Goal: Information Seeking & Learning: Learn about a topic

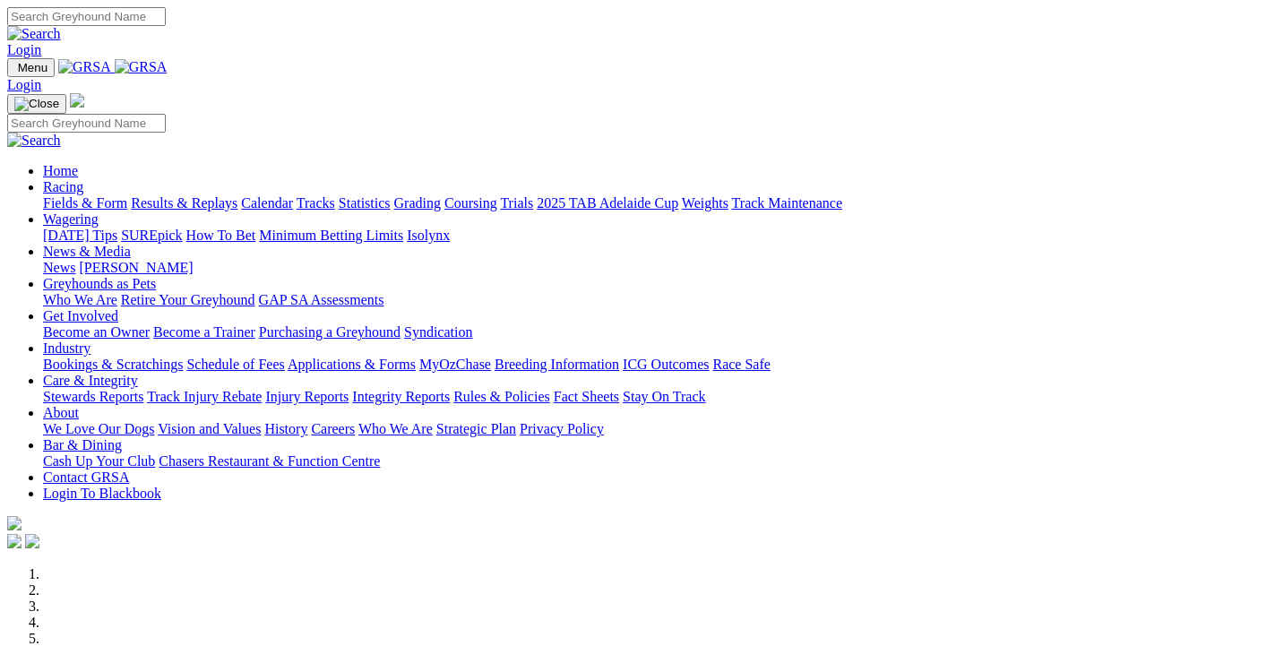
scroll to position [872, 0]
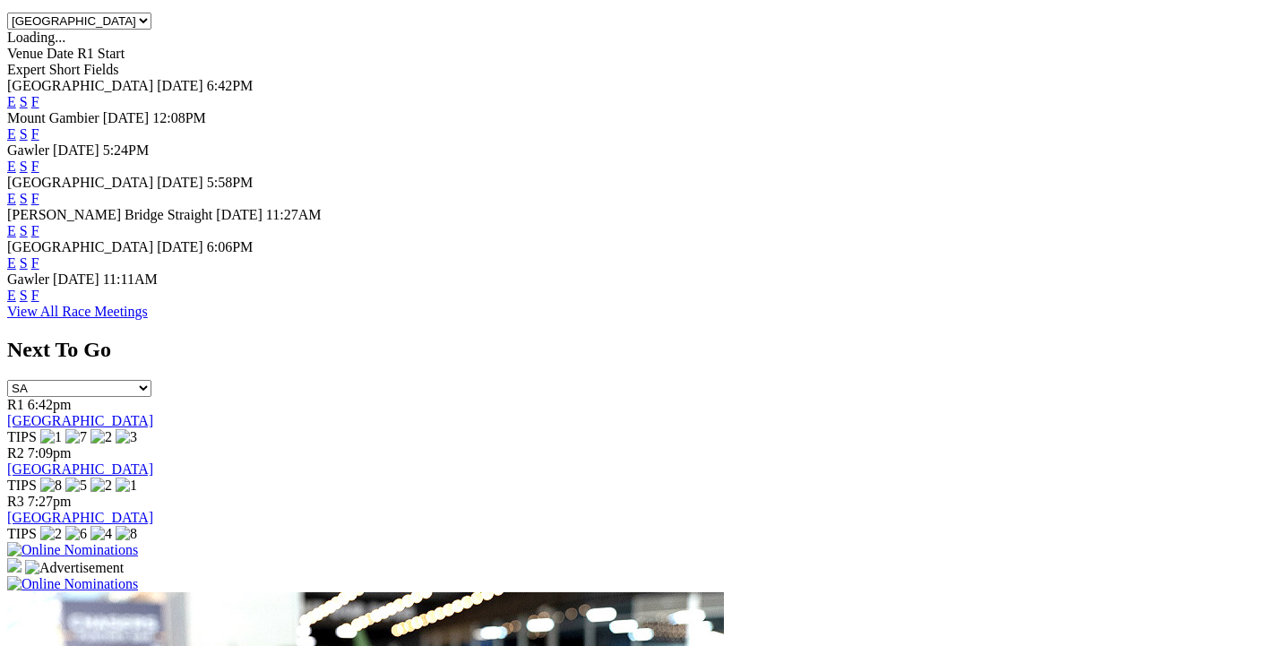
click at [39, 255] on link "F" at bounding box center [35, 262] width 8 height 15
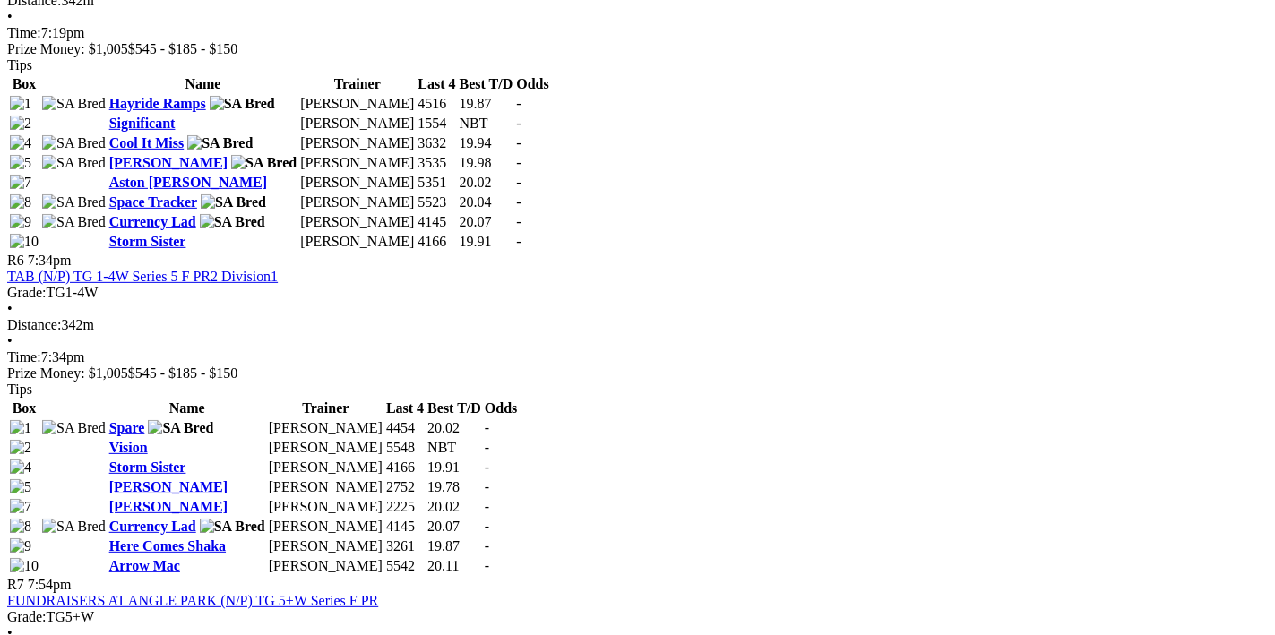
scroll to position [1906, 0]
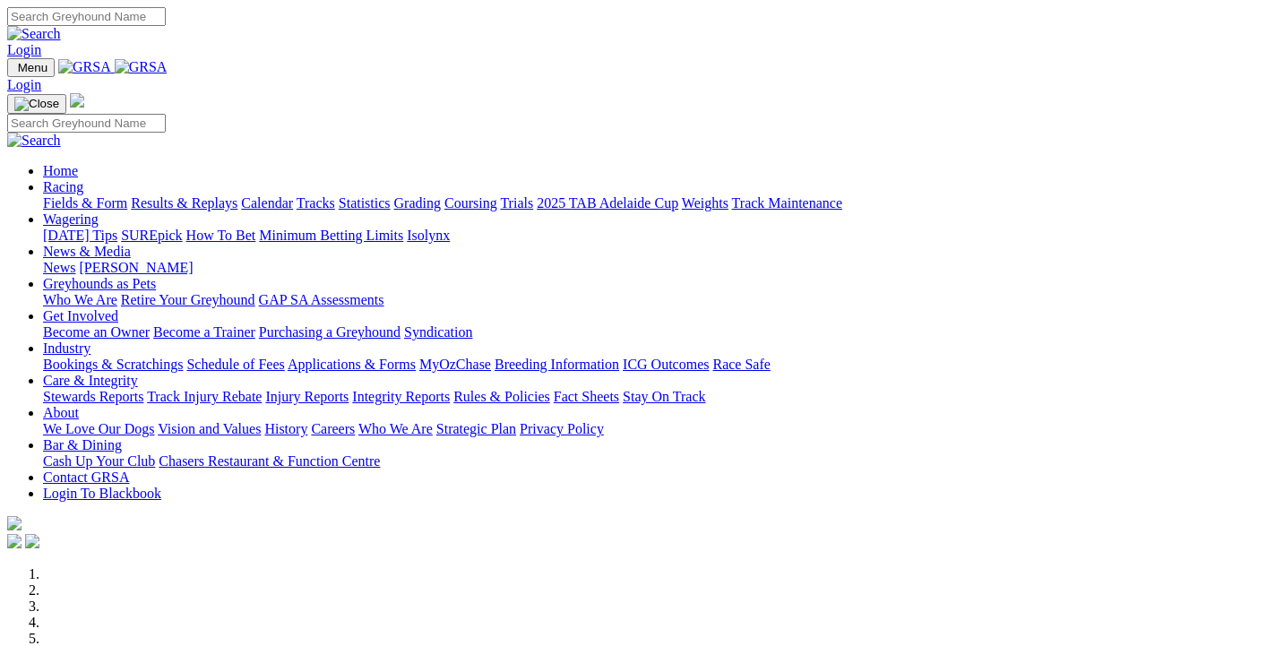
scroll to position [874, 0]
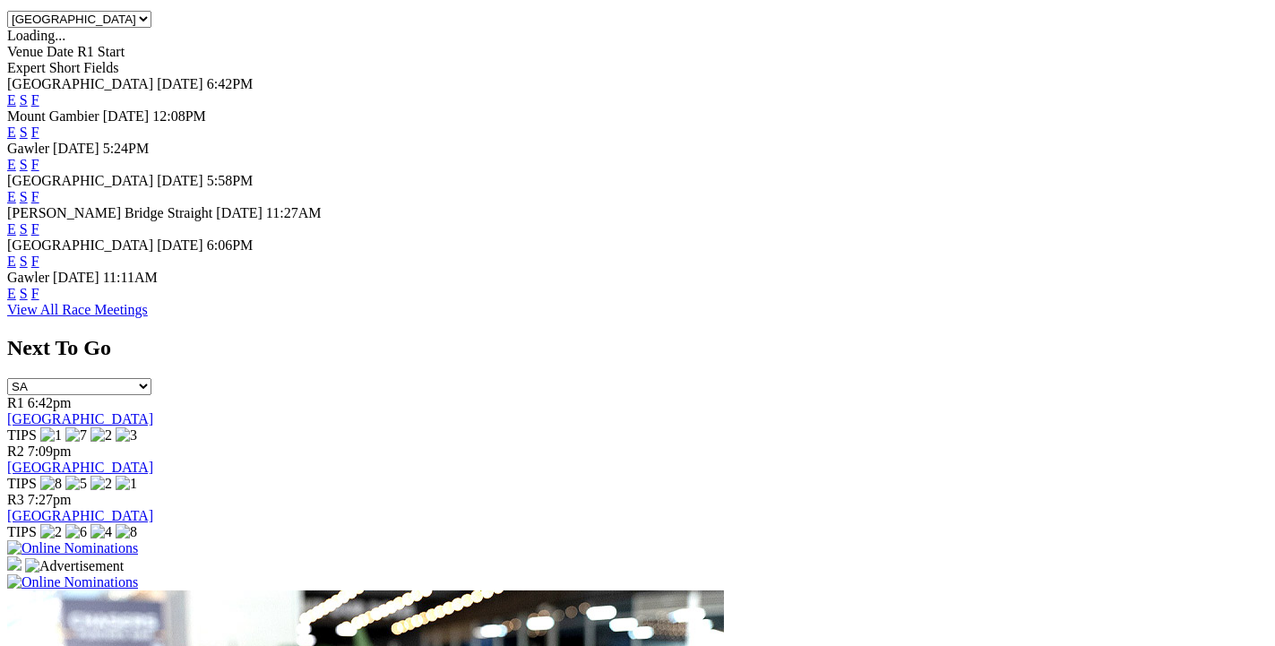
click at [39, 293] on link "F" at bounding box center [35, 293] width 8 height 15
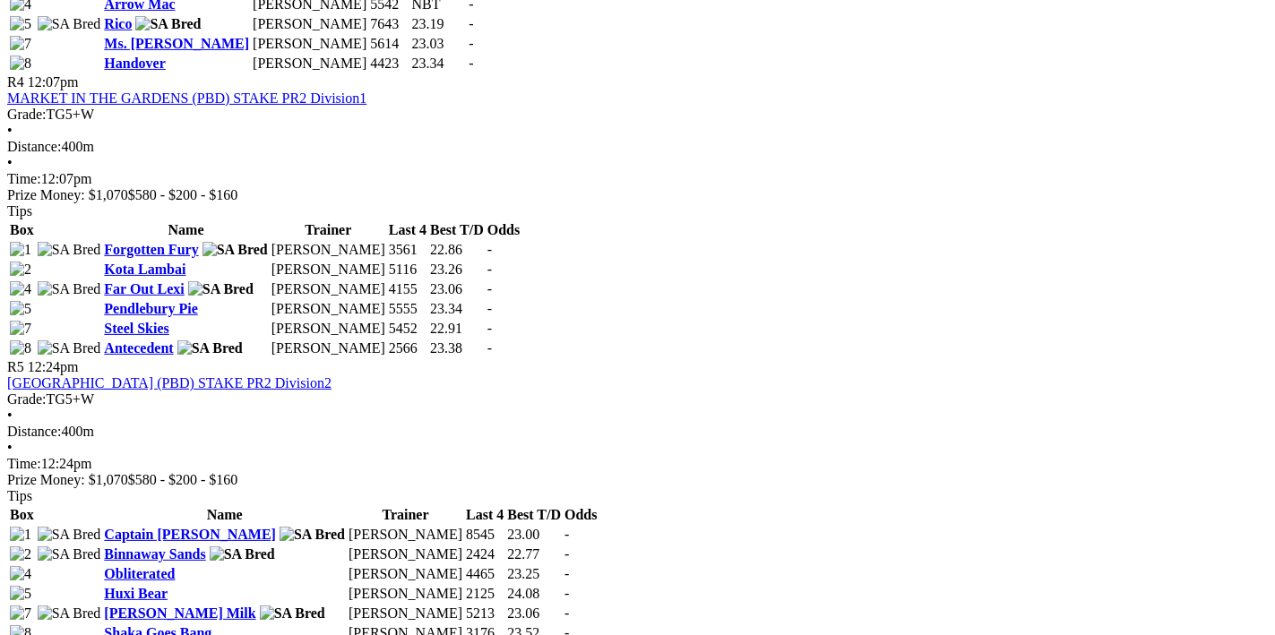
scroll to position [2002, 0]
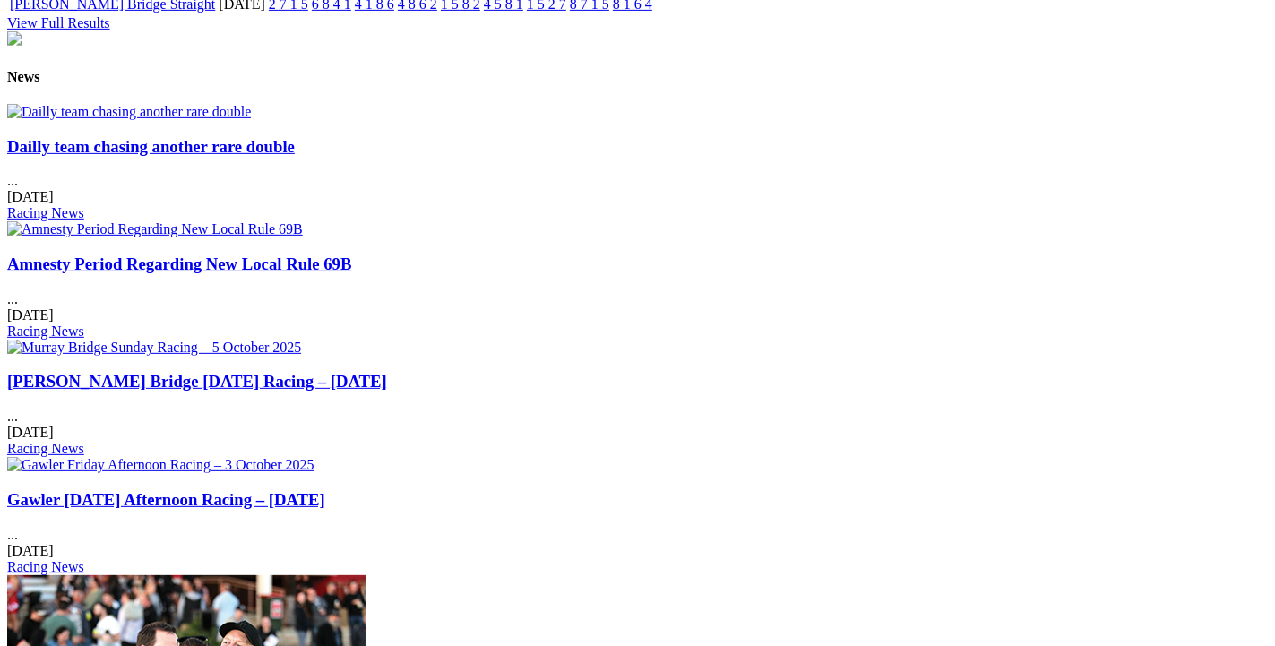
scroll to position [2133, 0]
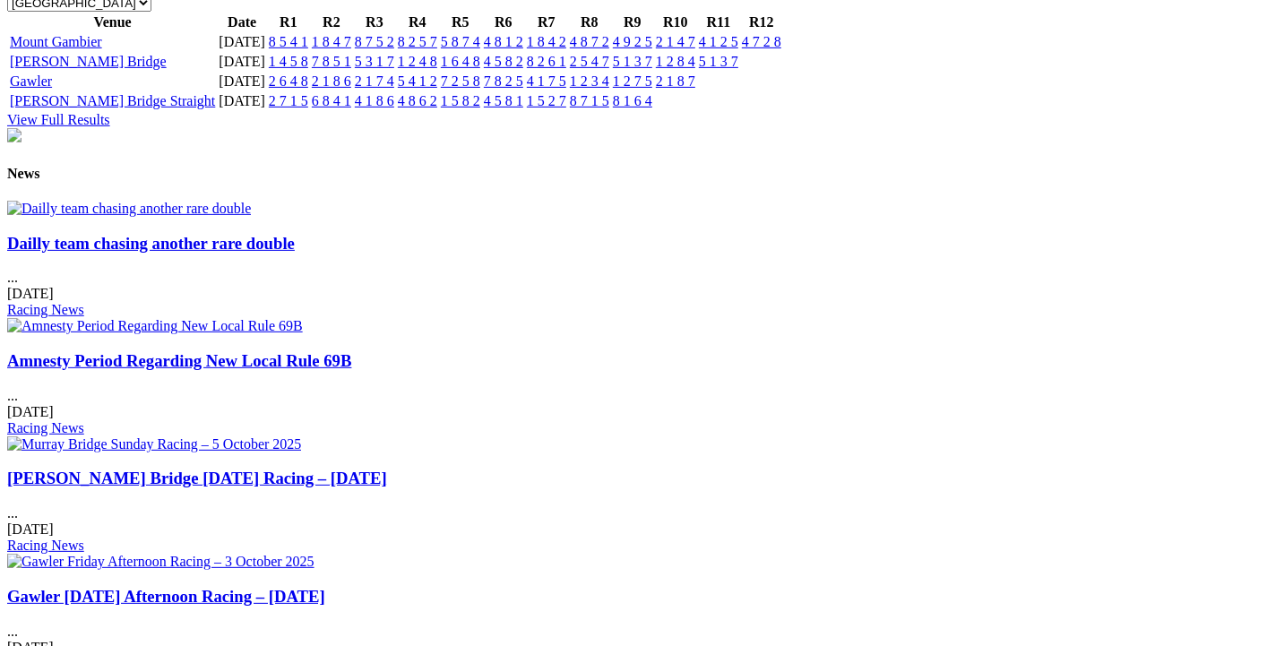
click at [168, 253] on link "Dailly team chasing another rare double" at bounding box center [151, 243] width 288 height 19
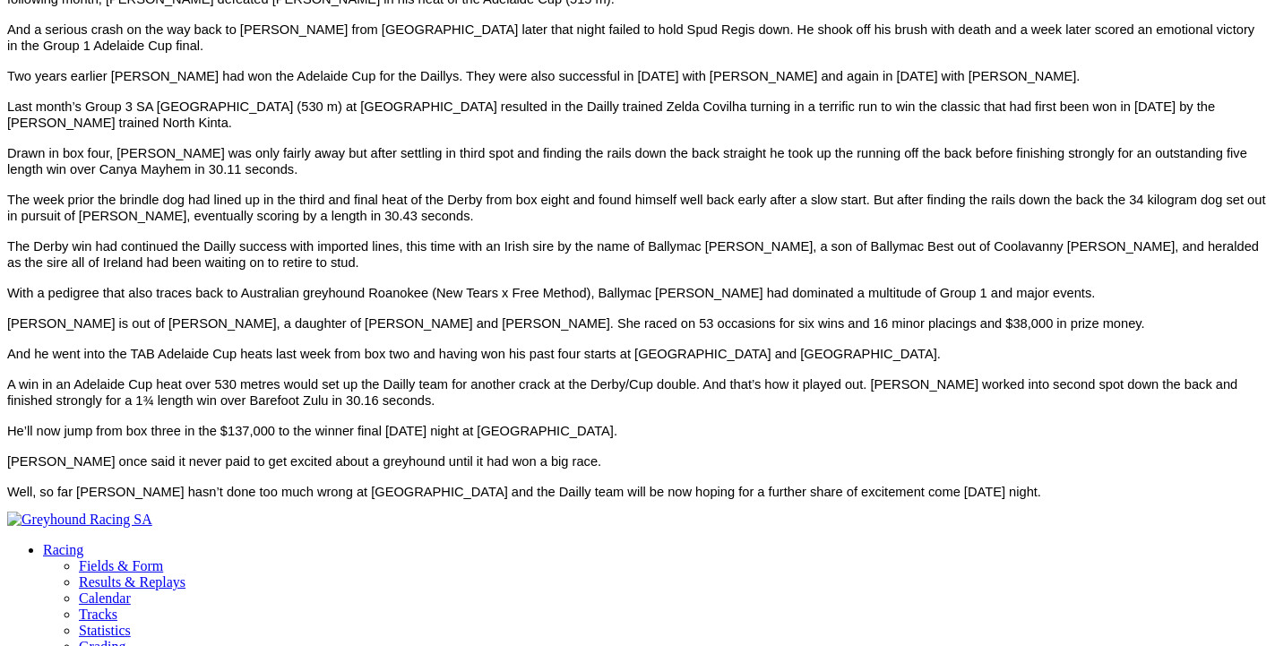
scroll to position [1162, 0]
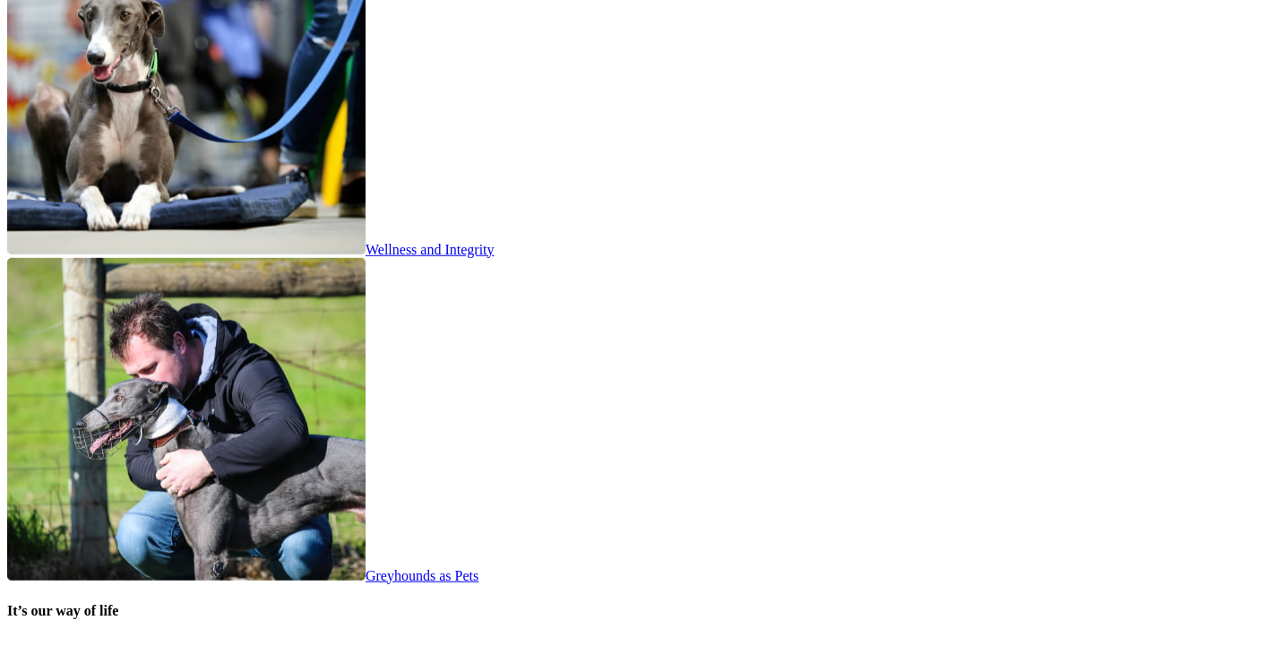
scroll to position [3489, 0]
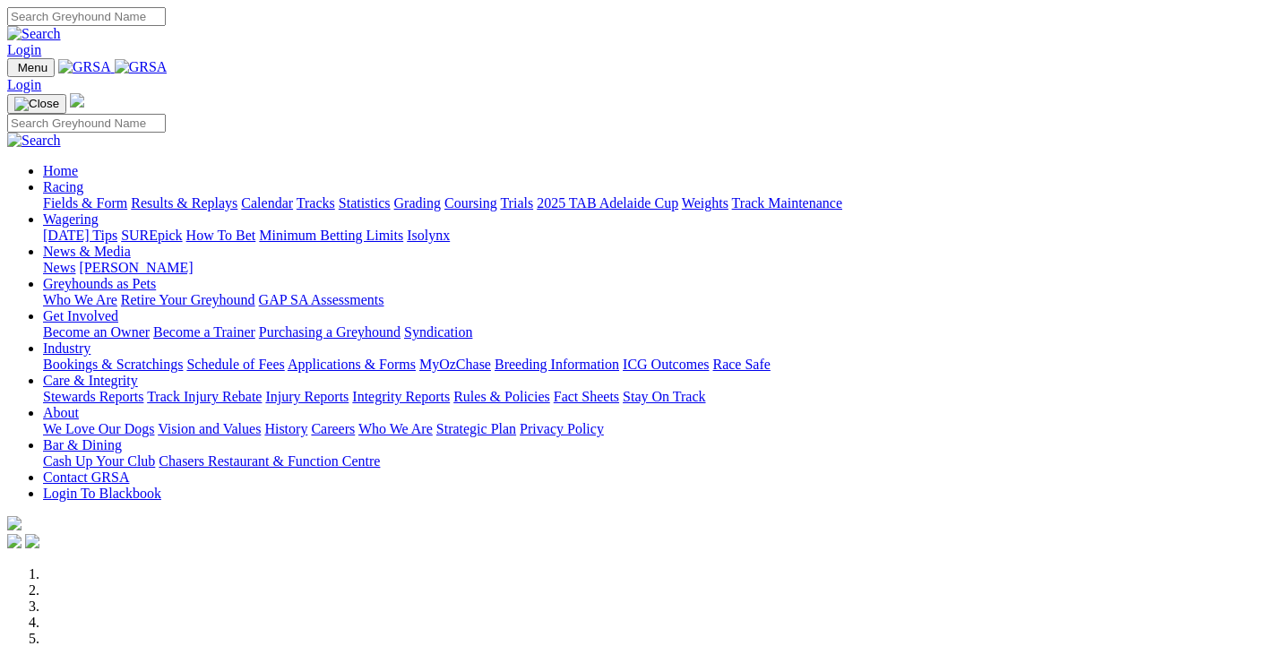
scroll to position [3489, 0]
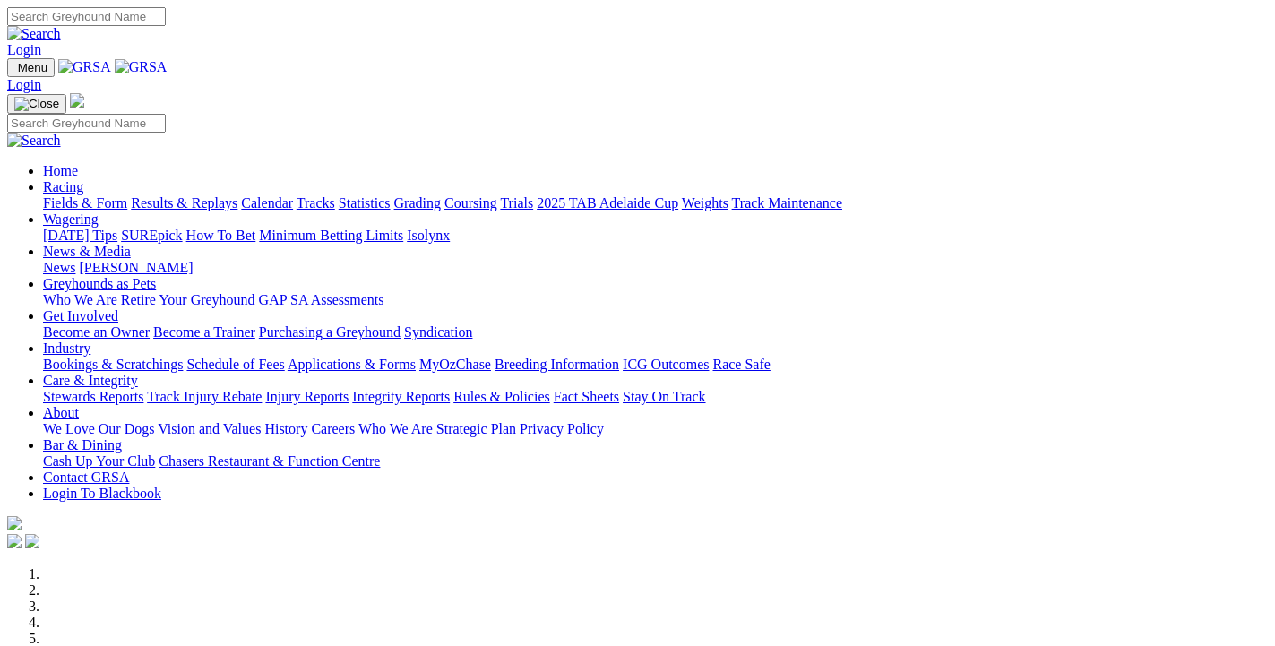
scroll to position [3488, 0]
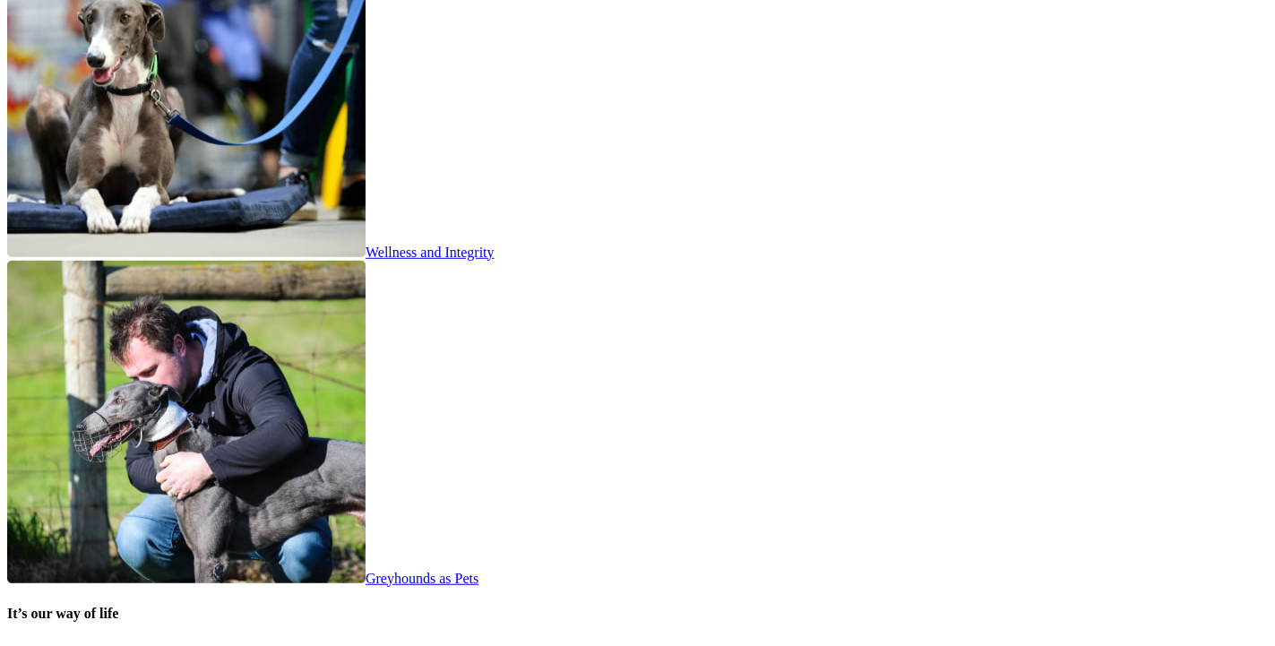
scroll to position [3487, 0]
